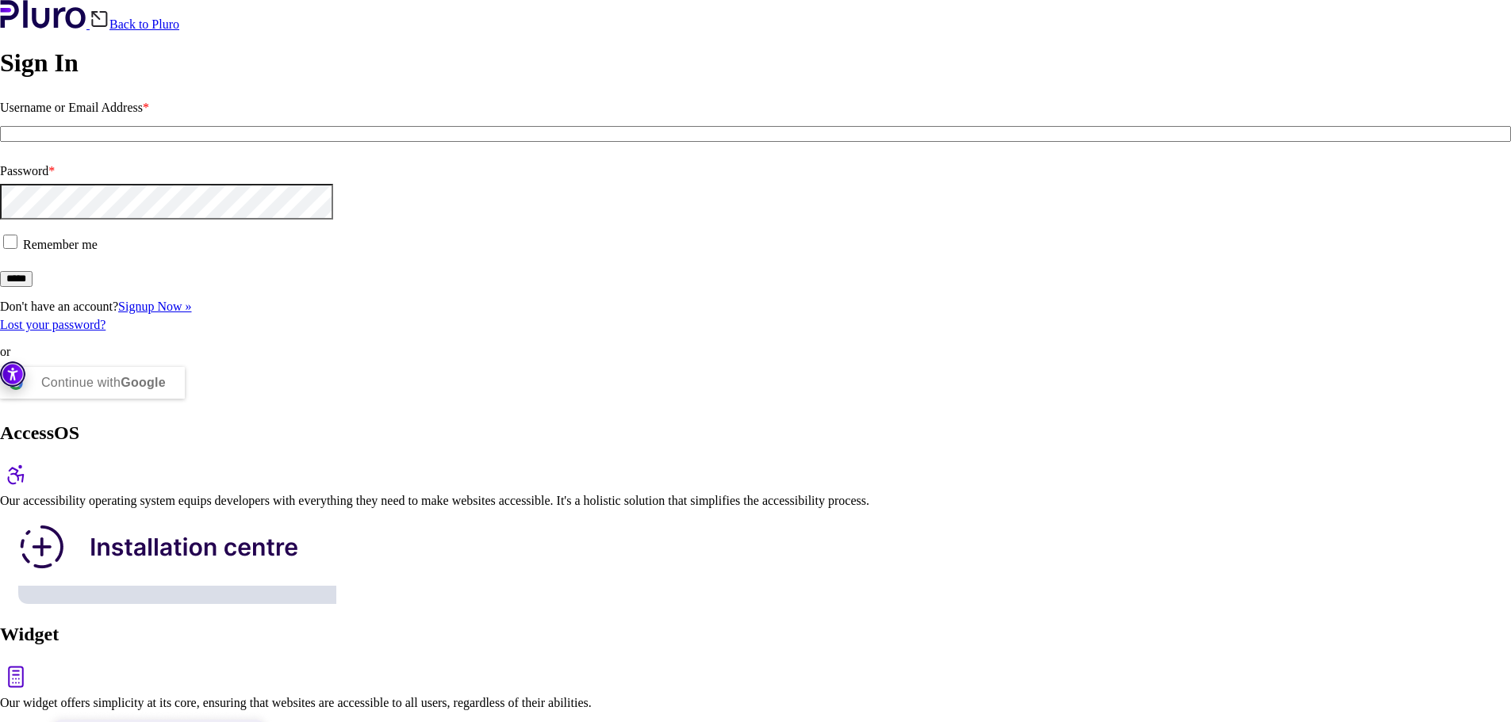
click at [186, 142] on input "Username or Email Address *" at bounding box center [755, 134] width 1511 height 16
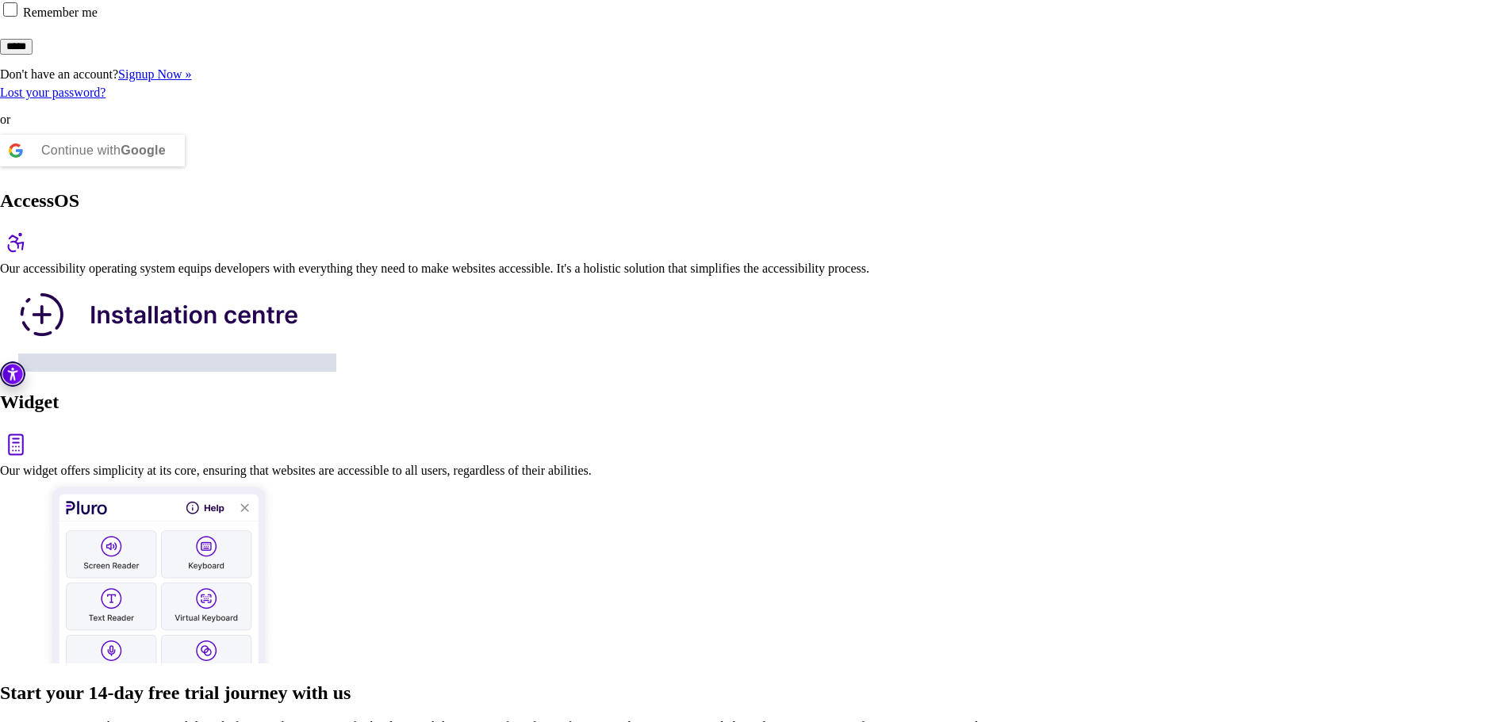
click at [166, 157] on b "Google" at bounding box center [143, 150] width 45 height 13
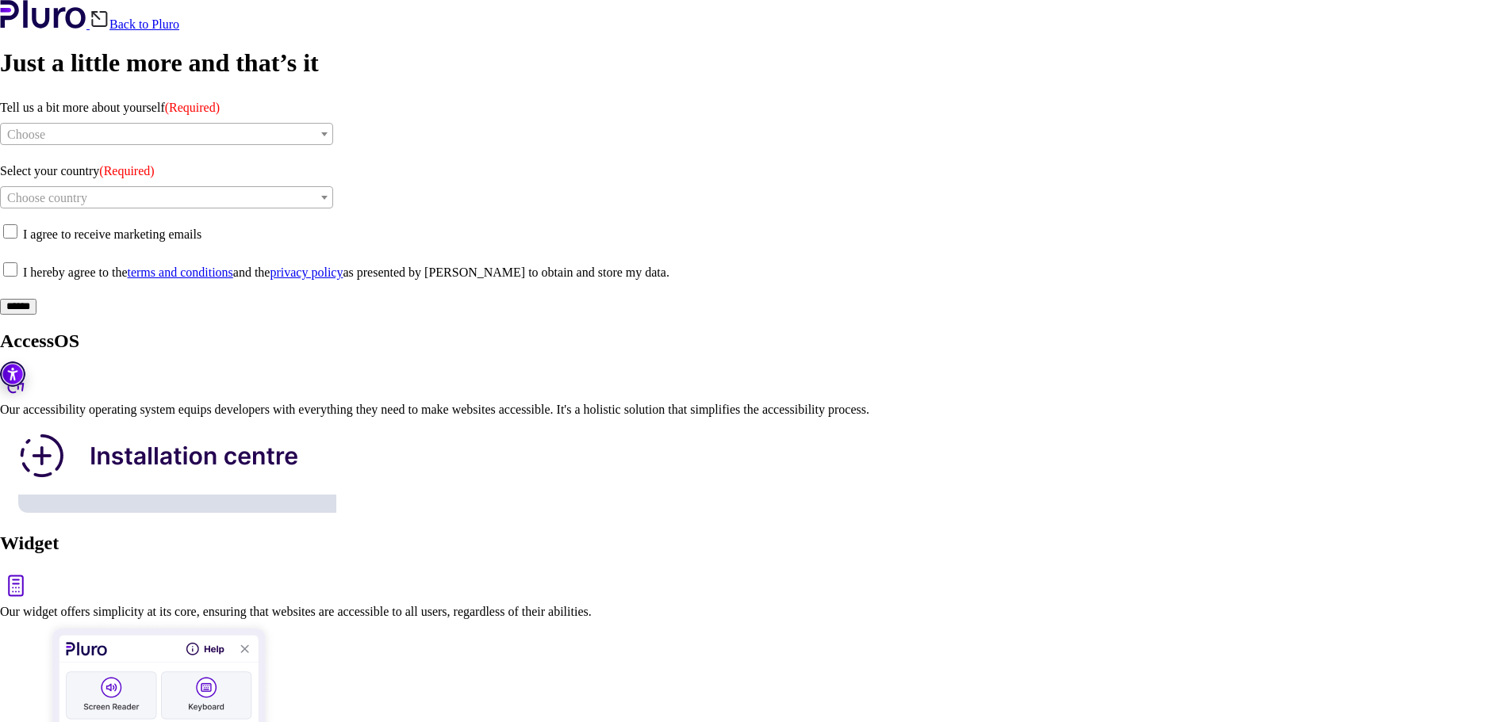
click at [32, 570] on img at bounding box center [16, 586] width 32 height 32
click at [179, 31] on link "Back to Pluro" at bounding box center [135, 23] width 90 height 13
